Goal: Transaction & Acquisition: Purchase product/service

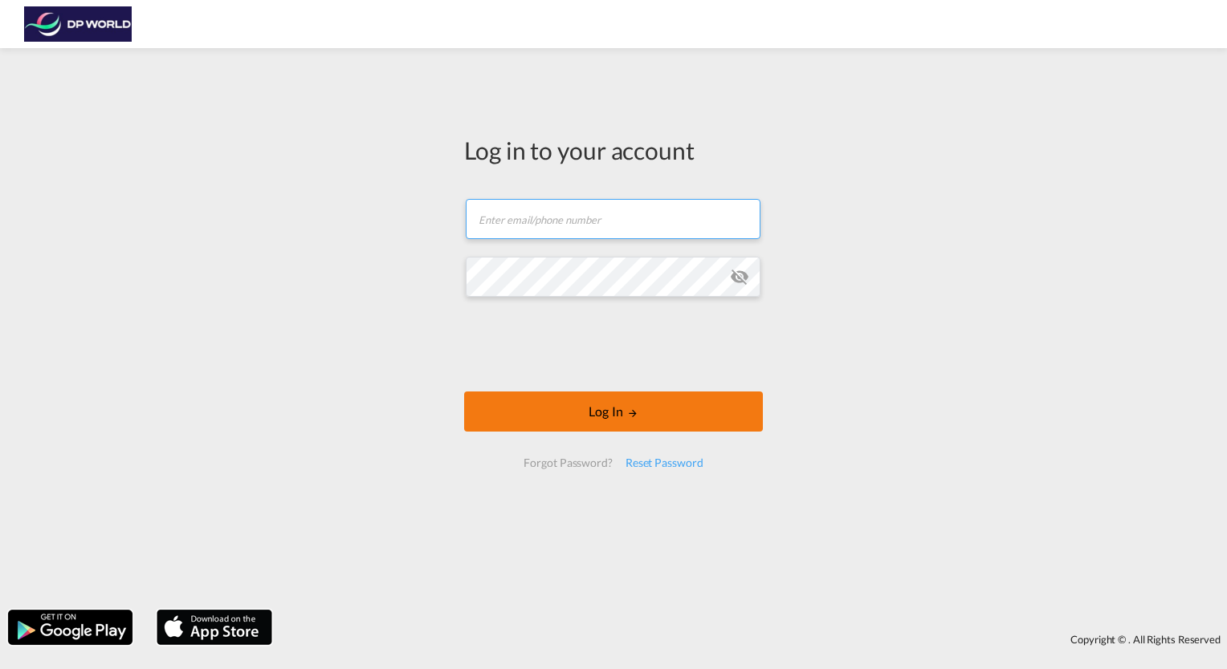
type input "[DOMAIN_NAME][EMAIL_ADDRESS][DOMAIN_NAME]"
click at [596, 381] on form "[DOMAIN_NAME][EMAIL_ADDRESS][DOMAIN_NAME] Email field is required Password fiel…" at bounding box center [613, 333] width 299 height 301
click at [601, 403] on button "Log In" at bounding box center [613, 412] width 299 height 40
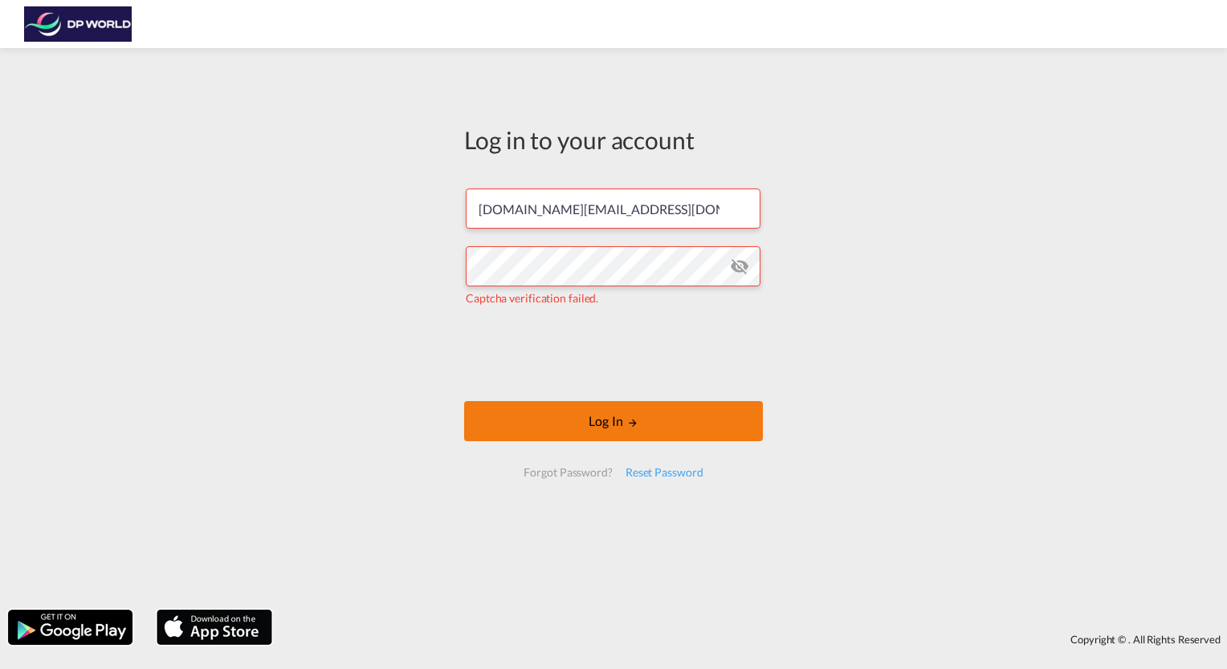
click at [627, 420] on md-icon "LOGIN" at bounding box center [632, 422] width 11 height 11
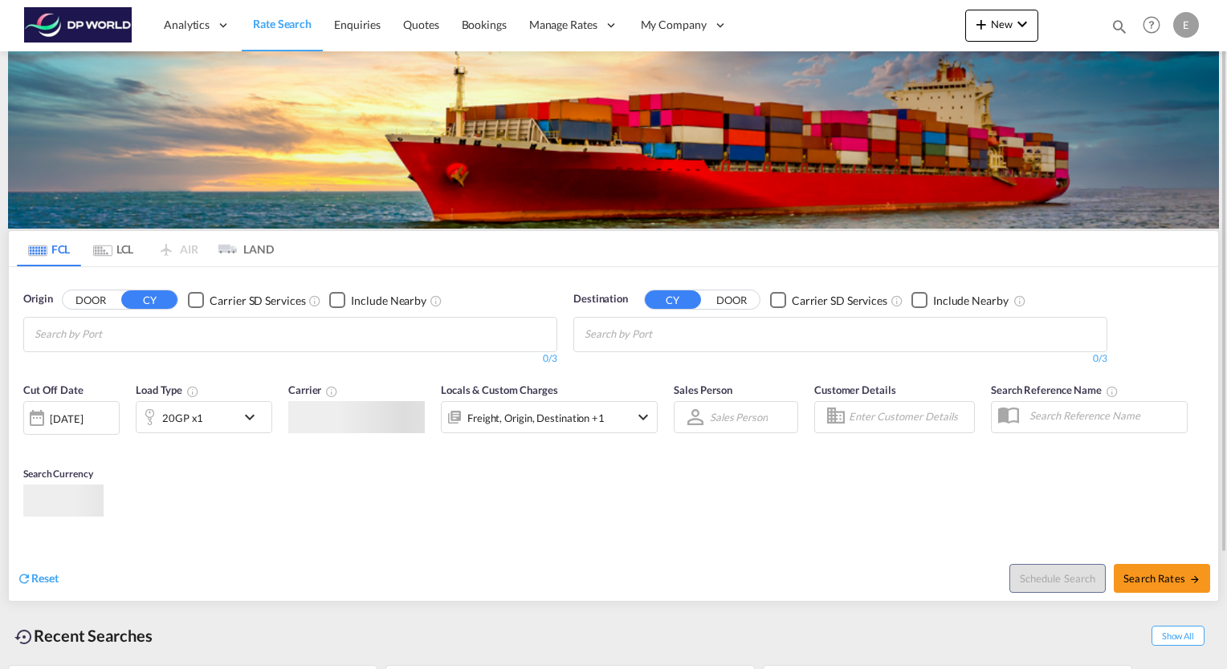
click at [226, 342] on md-chips at bounding box center [290, 335] width 532 height 34
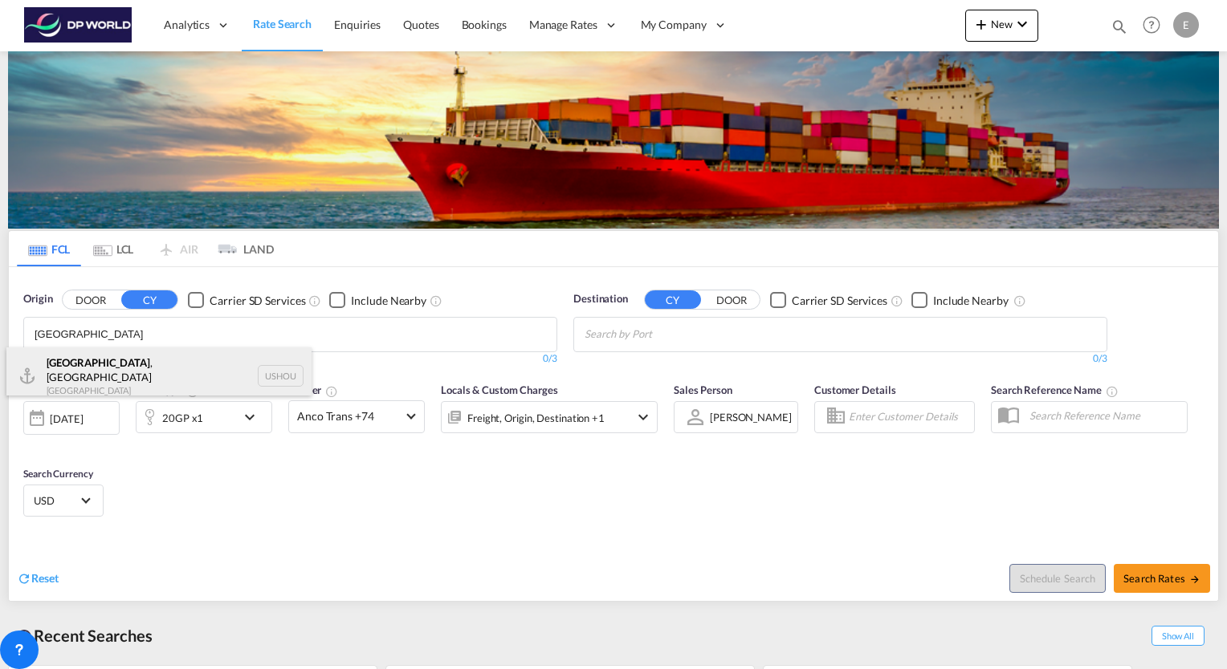
type input "[GEOGRAPHIC_DATA]"
click at [56, 364] on div "[GEOGRAPHIC_DATA] , [GEOGRAPHIC_DATA] [GEOGRAPHIC_DATA] USHOU" at bounding box center [158, 377] width 305 height 58
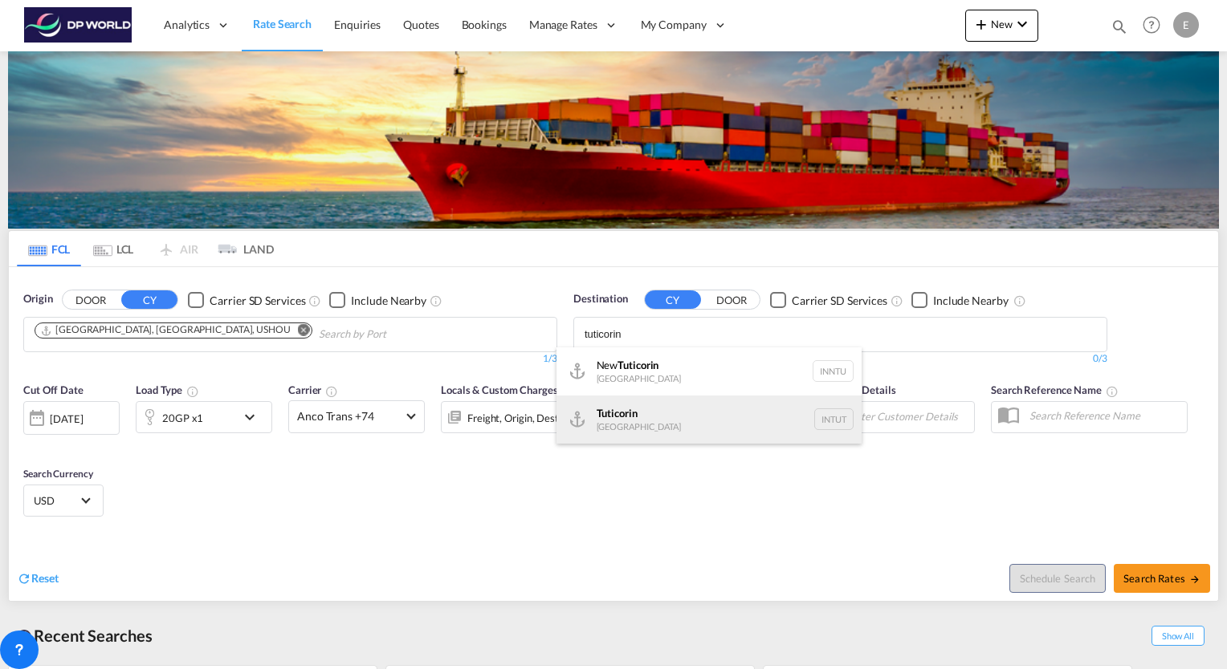
type input "tuticorin"
click at [633, 403] on div "Tuticorin [GEOGRAPHIC_DATA] INTUT" at bounding box center [708, 420] width 305 height 48
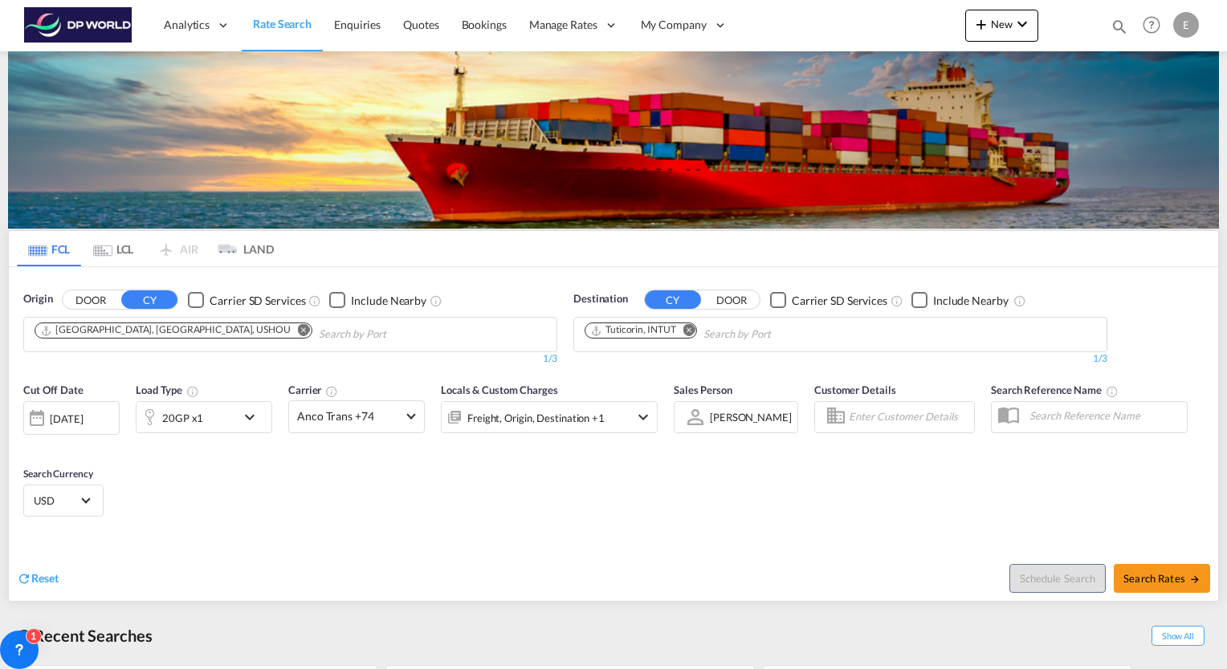
click at [255, 416] on md-icon "icon-chevron-down" at bounding box center [253, 417] width 27 height 19
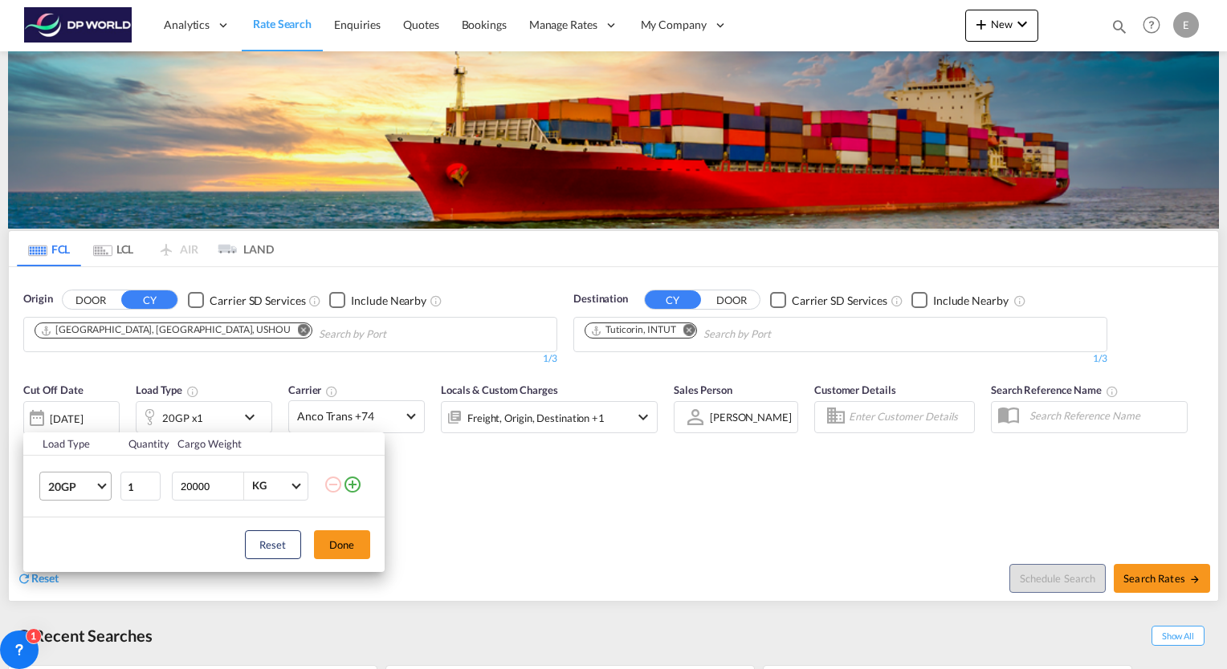
click at [99, 491] on md-select-value "20GP" at bounding box center [79, 486] width 64 height 27
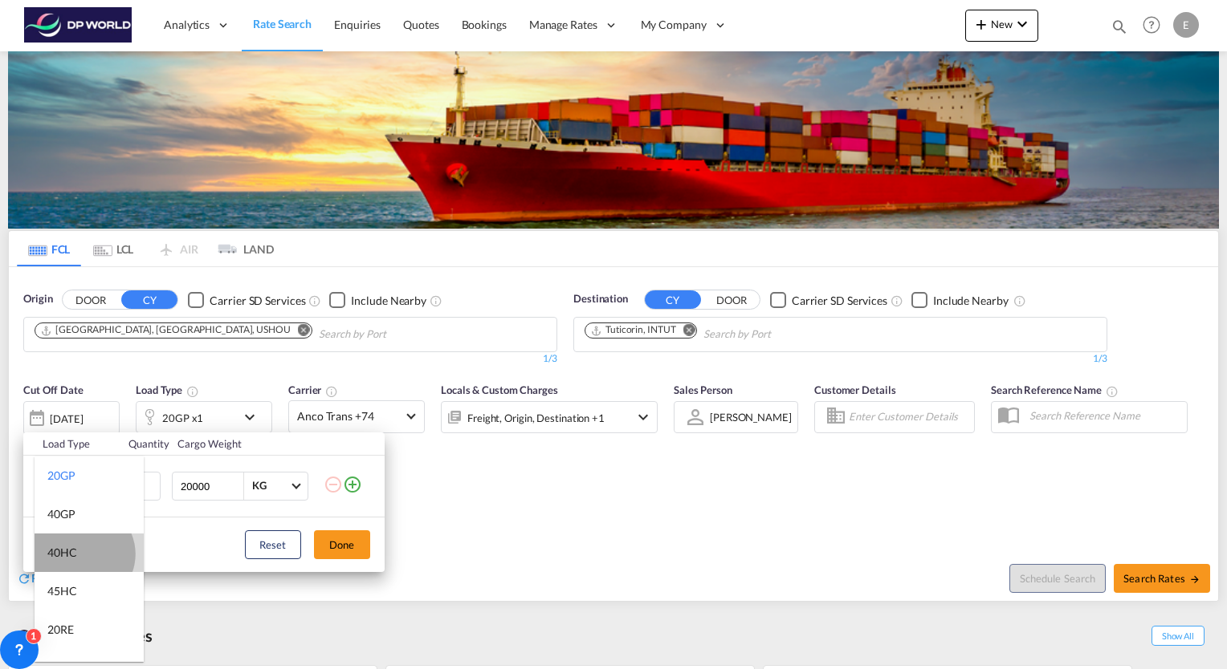
click at [82, 554] on md-option "40HC" at bounding box center [89, 553] width 109 height 39
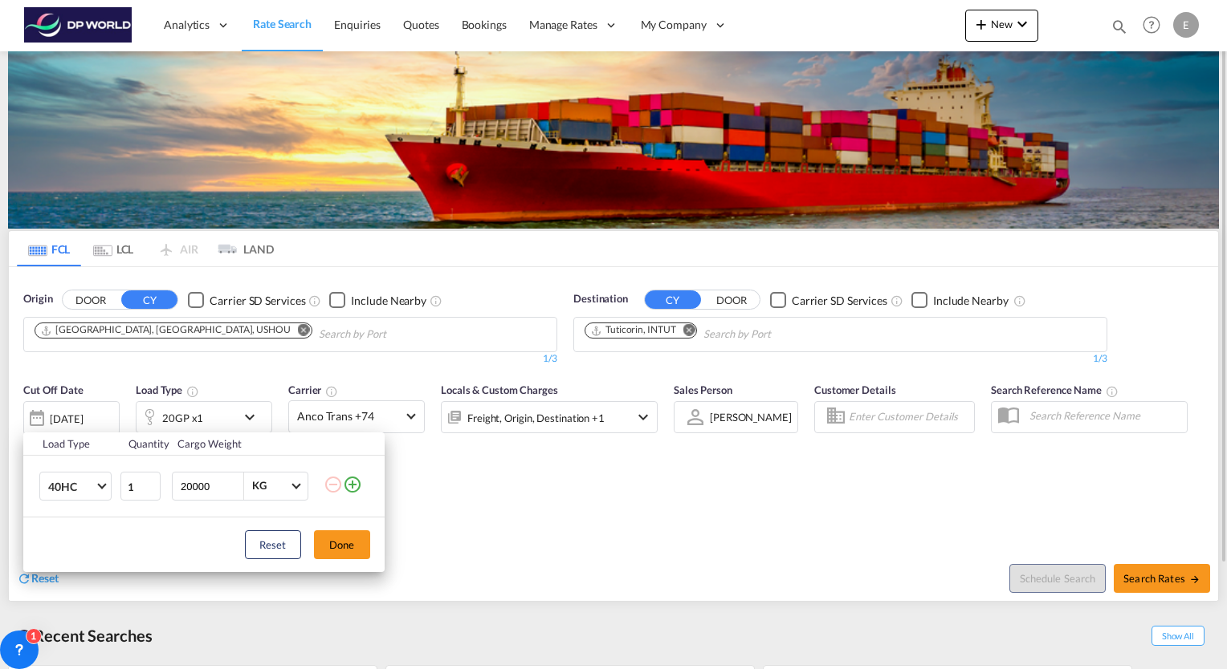
click at [335, 550] on button "Done" at bounding box center [342, 545] width 56 height 29
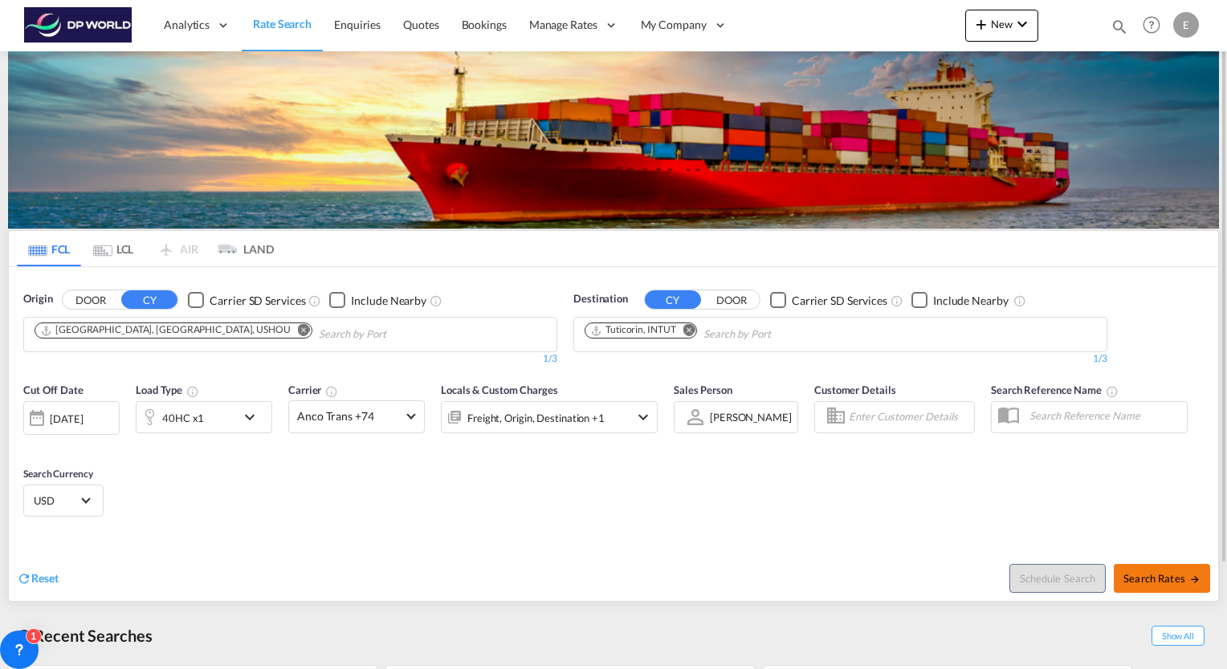
click at [1170, 580] on span "Search Rates" at bounding box center [1161, 578] width 77 height 13
type input "USHOU to INTUT / [DATE]"
